Goal: Browse casually: Explore the website without a specific task or goal

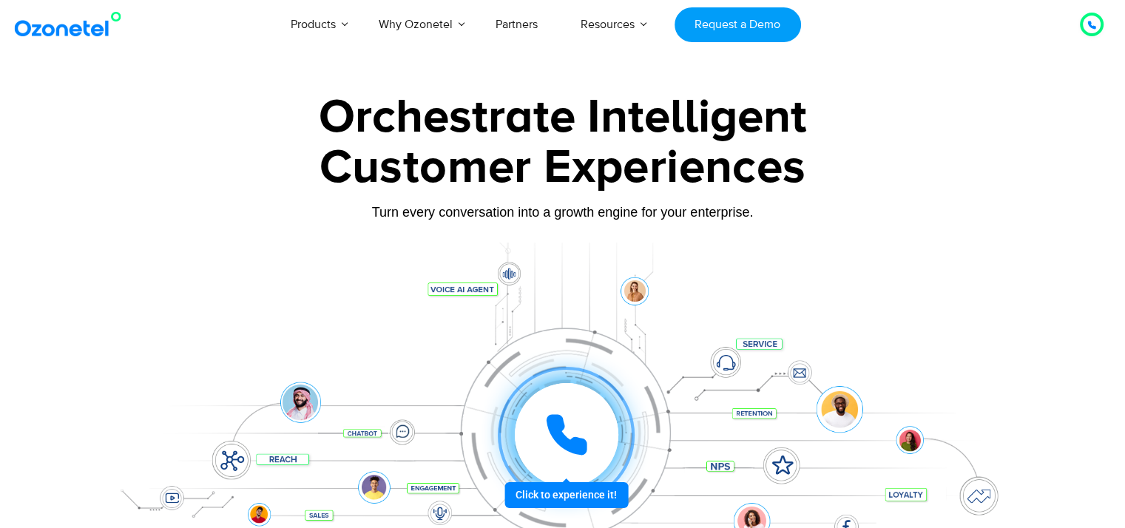
click at [400, 302] on div "Click to experience it! Call in progress... 1 2 3 4 5 6 7 8 9 # 0" at bounding box center [563, 405] width 924 height 251
click at [400, 297] on div "Click to experience it! Call in progress... 1 2 3 4 5 6 7 8 9 # 0" at bounding box center [563, 405] width 924 height 251
click at [410, 307] on div "Click to experience it! Call in progress... 1 2 3 4 5 6 7 8 9 # 0" at bounding box center [563, 405] width 924 height 251
click at [397, 291] on div "Click to experience it! Call in progress... 1 2 3 4 5 6 7 8 9 # 0" at bounding box center [563, 405] width 924 height 251
click at [405, 324] on div "Click to experience it! Call in progress... 1 2 3 4 5 6 7 8 9 # 0" at bounding box center [563, 405] width 924 height 251
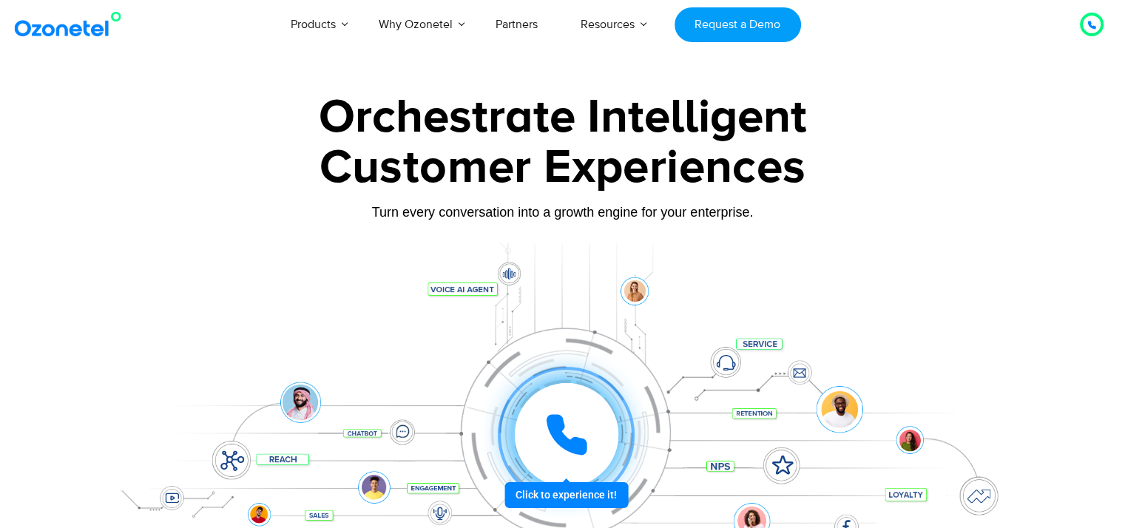
click at [403, 317] on div "Click to experience it! Call in progress... 1 2 3 4 5 6 7 8 9 # 0" at bounding box center [563, 405] width 924 height 251
click at [422, 94] on div "Orchestrate Intelligent" at bounding box center [563, 117] width 924 height 47
click at [379, 305] on div "Click to experience it! Call in progress... 1 2 3 4 5 6 7 8 9 # 0" at bounding box center [563, 405] width 924 height 251
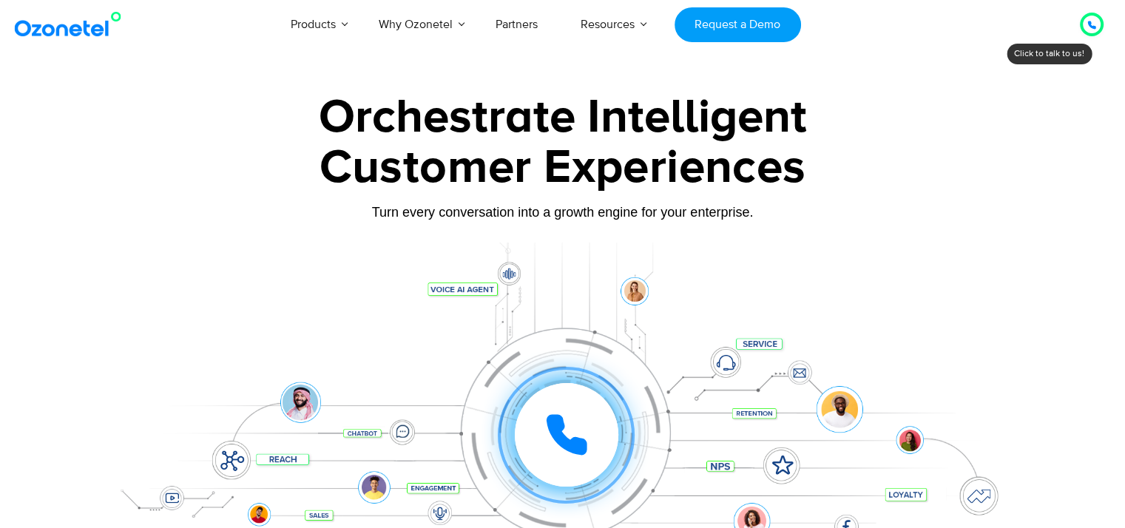
click at [379, 305] on div "Click to experience it! Call in progress... 1 2 3 4 5 6 7 8 9 # 0" at bounding box center [563, 405] width 924 height 251
